Goal: Communication & Community: Connect with others

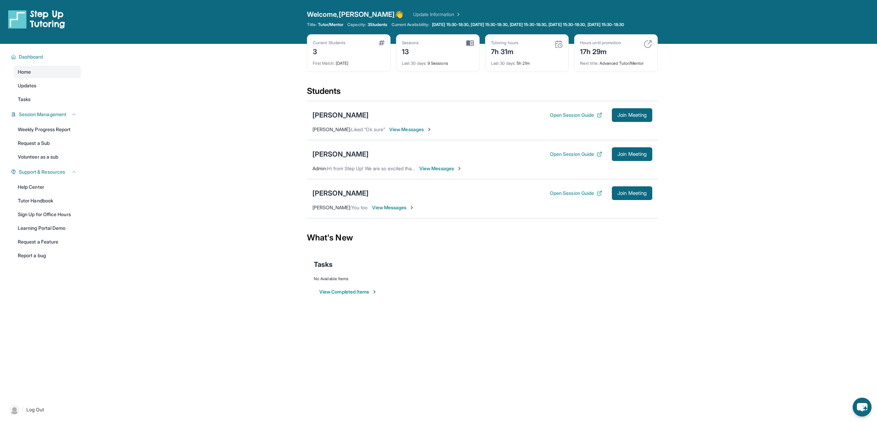
click at [400, 133] on span "View Messages" at bounding box center [410, 129] width 43 height 7
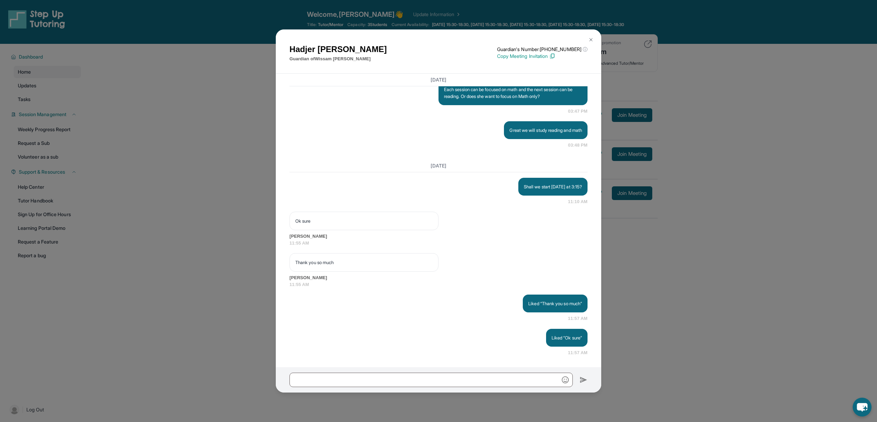
scroll to position [1320, 0]
click at [590, 40] on img at bounding box center [590, 39] width 5 height 5
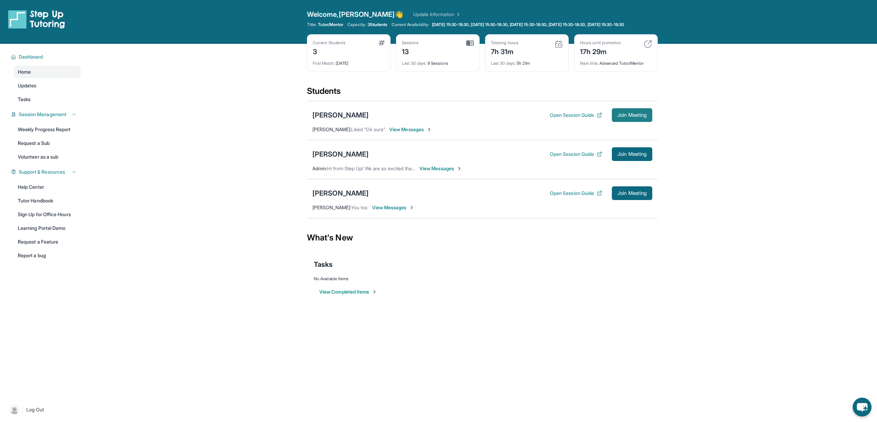
click at [637, 117] on span "Join Meeting" at bounding box center [632, 115] width 29 height 4
click at [402, 133] on span "View Messages" at bounding box center [410, 129] width 43 height 7
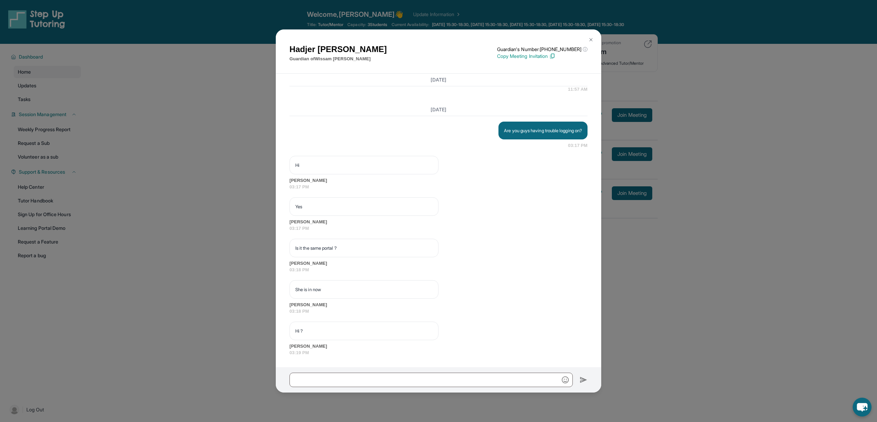
scroll to position [1583, 0]
click at [517, 57] on p "Copy Meeting Invitation" at bounding box center [542, 56] width 90 height 7
click at [313, 379] on input "text" at bounding box center [431, 380] width 283 height 14
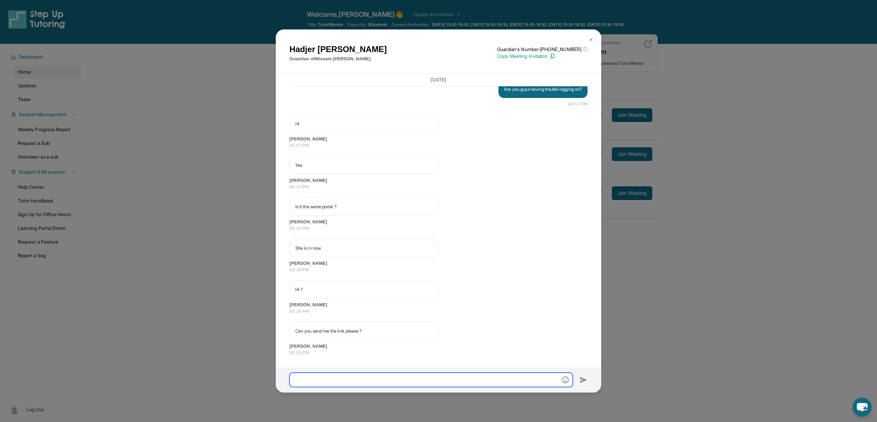
paste input "**********"
type input "**********"
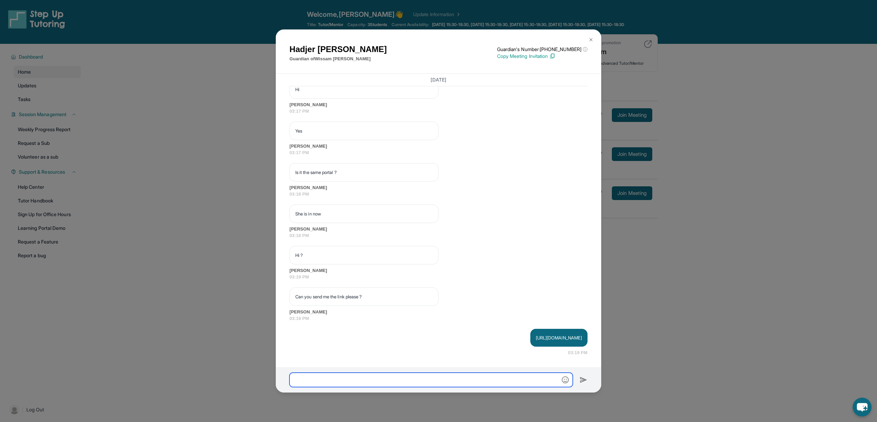
scroll to position [1659, 0]
